Goal: Information Seeking & Learning: Find specific fact

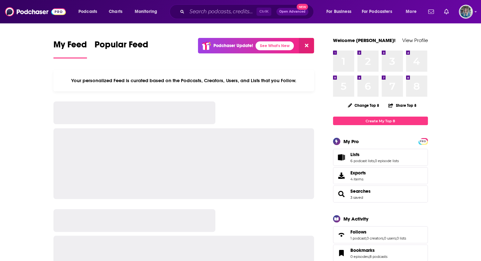
click at [237, 7] on input "Search podcasts, credits, & more..." at bounding box center [222, 12] width 70 height 10
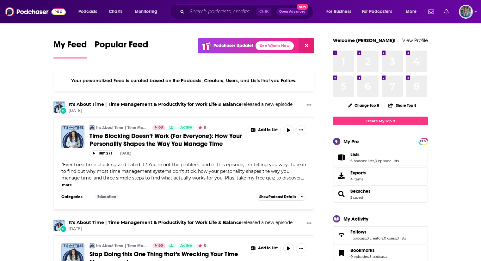
click at [220, 10] on input "Search podcasts, credits, & more..." at bounding box center [222, 12] width 70 height 10
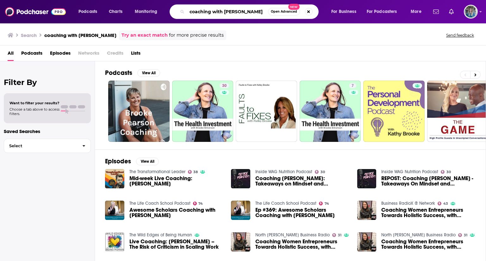
click at [191, 10] on input "coaching with [PERSON_NAME]" at bounding box center [227, 12] width 81 height 10
type input "[MEDICAL_DATA] coaching with [PERSON_NAME]"
